Goal: Complete application form

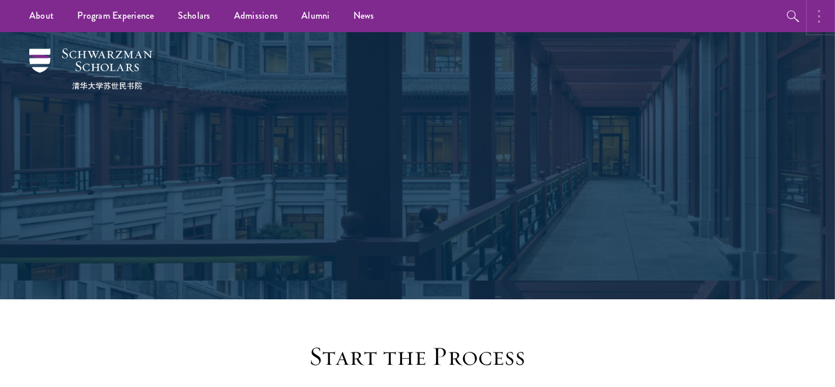
click at [823, 23] on button "button" at bounding box center [822, 16] width 26 height 32
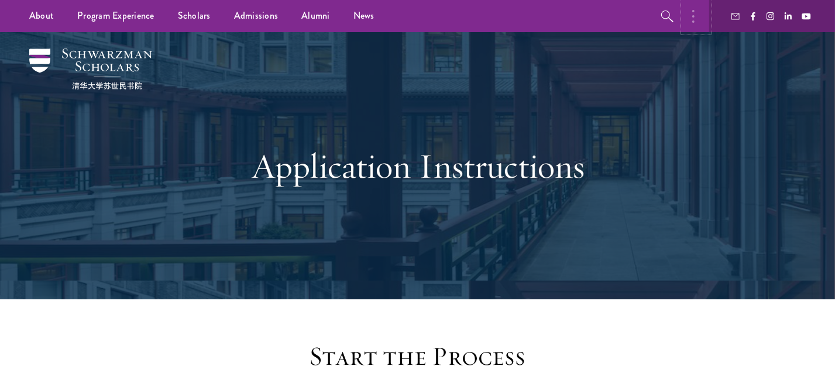
click at [698, 19] on button "button" at bounding box center [696, 16] width 26 height 32
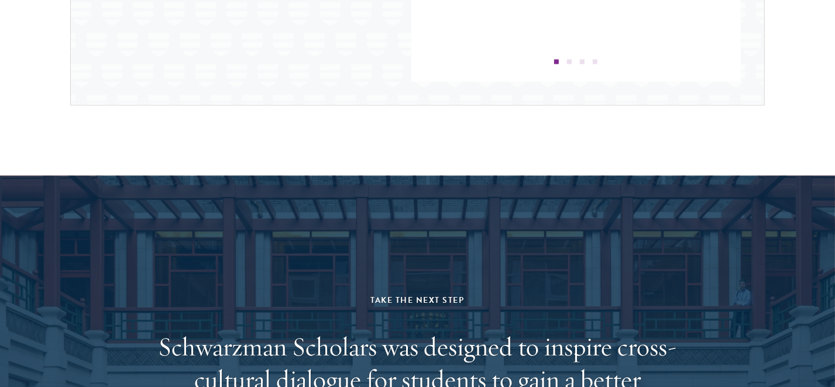
scroll to position [1964, 0]
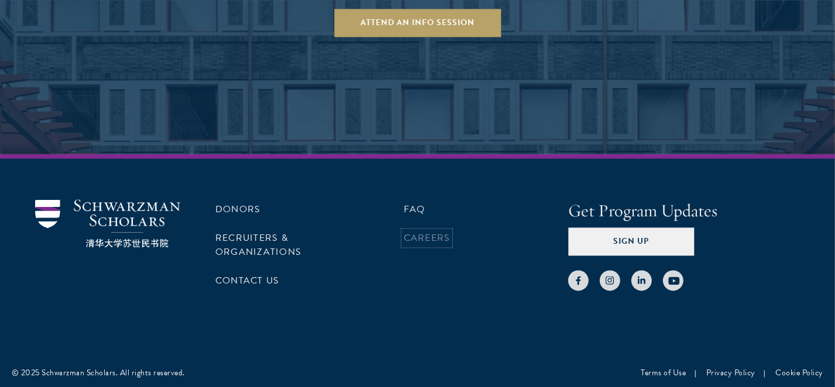
click at [443, 232] on link "Careers" at bounding box center [427, 238] width 47 height 14
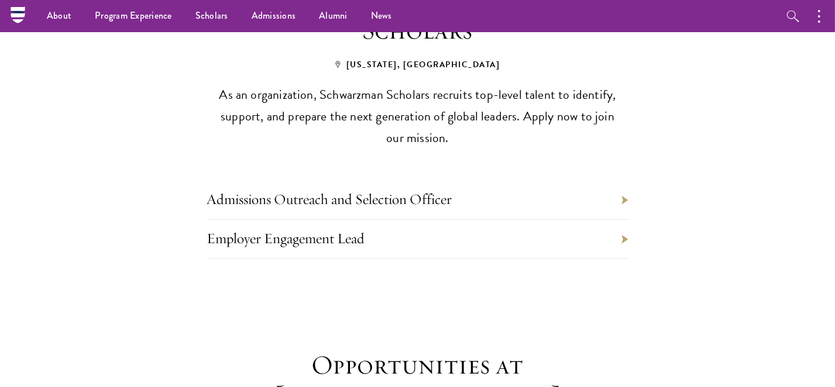
scroll to position [519, 0]
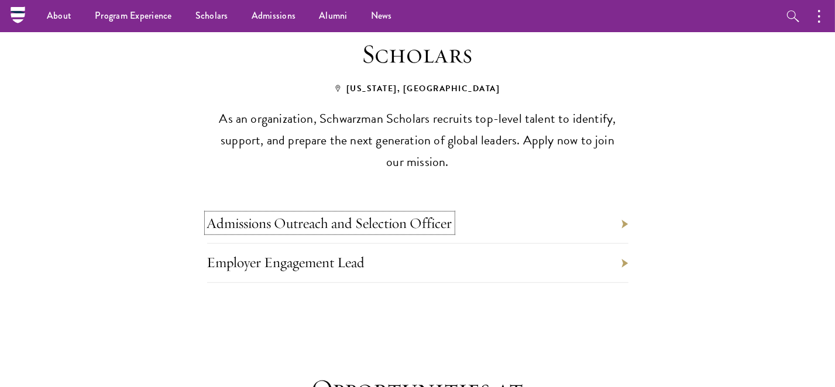
click at [399, 214] on link "Admissions Outreach and Selection Officer" at bounding box center [329, 223] width 245 height 18
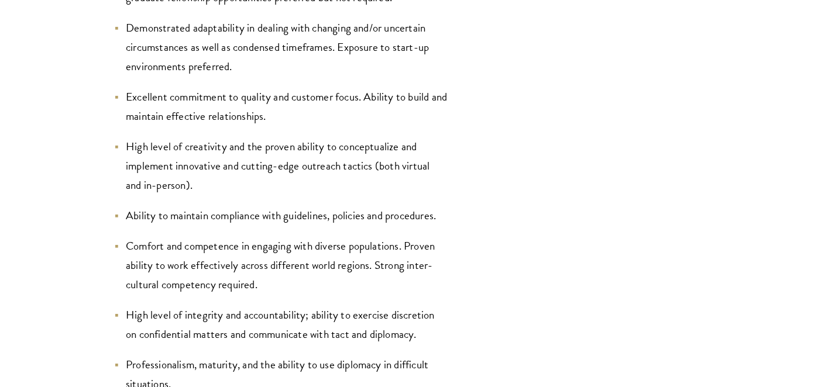
scroll to position [2578, 0]
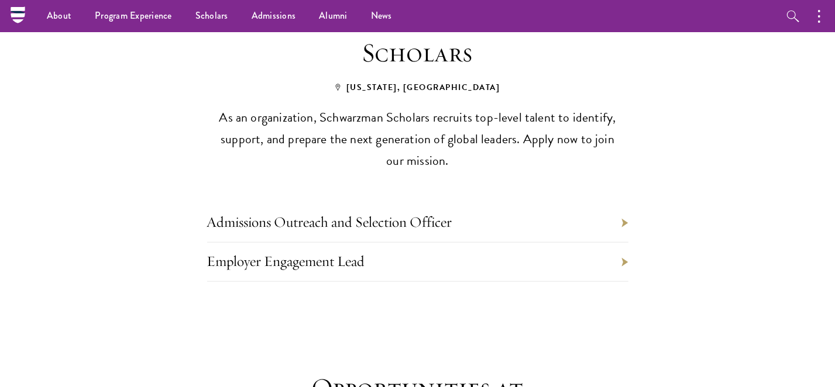
scroll to position [519, 0]
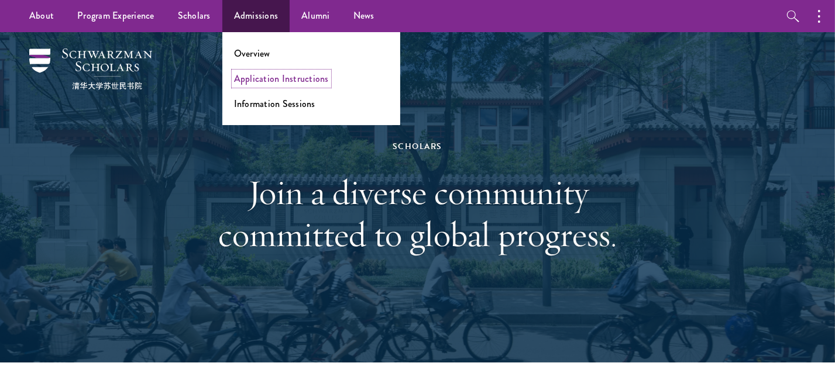
click at [284, 80] on link "Application Instructions" at bounding box center [281, 78] width 95 height 13
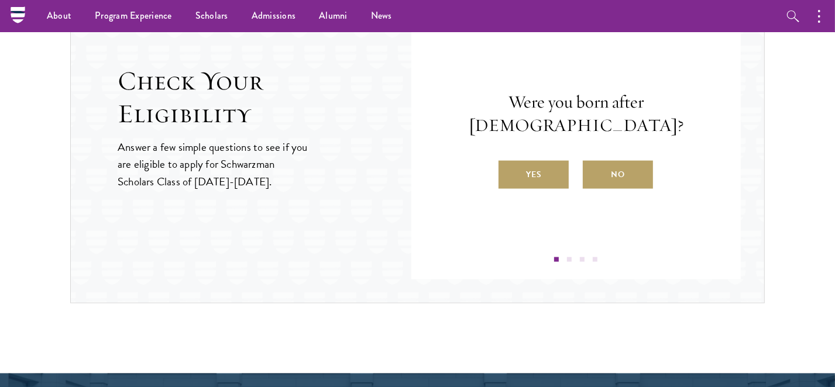
scroll to position [1278, 0]
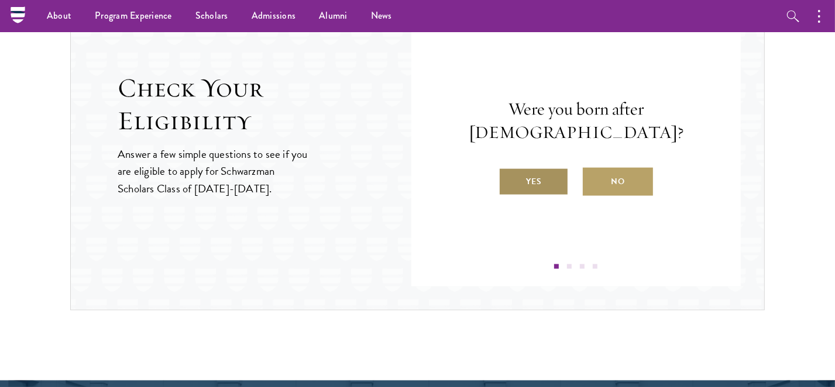
click at [527, 175] on label "Yes" at bounding box center [533, 182] width 70 height 28
click at [509, 175] on input "Yes" at bounding box center [503, 174] width 11 height 11
click at [532, 191] on label "Yes" at bounding box center [533, 182] width 70 height 28
click at [509, 180] on input "Yes" at bounding box center [503, 174] width 11 height 11
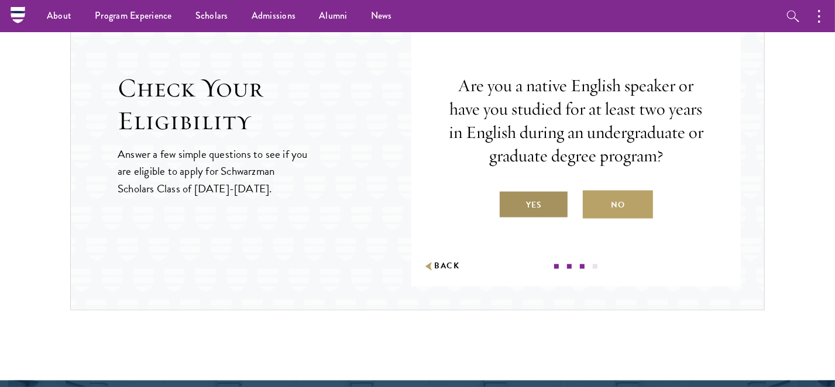
click at [541, 201] on label "Yes" at bounding box center [533, 205] width 70 height 28
click at [509, 201] on input "Yes" at bounding box center [503, 197] width 11 height 11
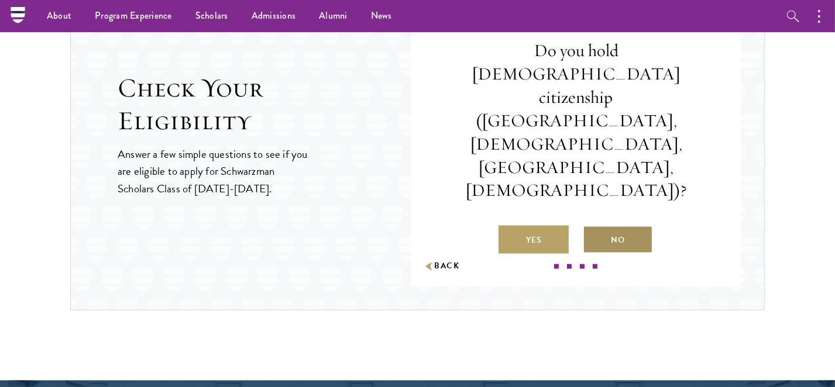
click at [619, 226] on label "No" at bounding box center [618, 240] width 70 height 28
click at [593, 228] on input "No" at bounding box center [588, 233] width 11 height 11
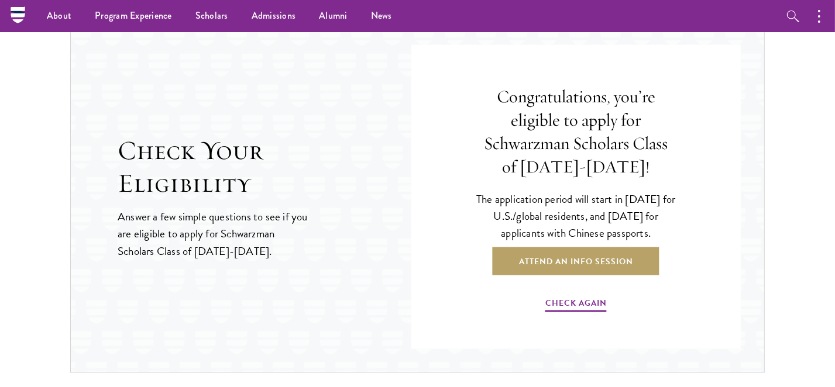
scroll to position [1212, 0]
